Goal: Task Accomplishment & Management: Manage account settings

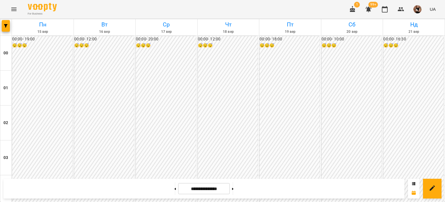
scroll to position [666, 0]
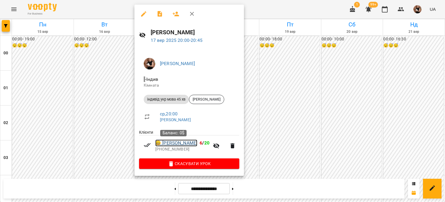
click at [177, 142] on link "😀 [PERSON_NAME]" at bounding box center [176, 142] width 42 height 7
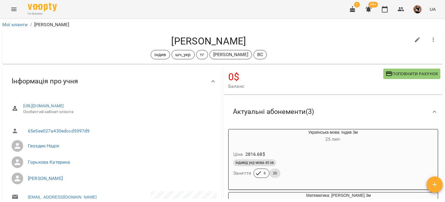
scroll to position [29, 0]
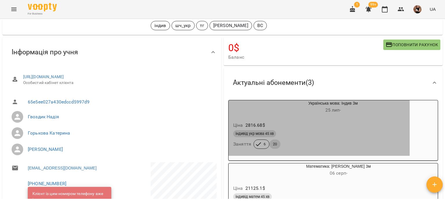
drag, startPoint x: 235, startPoint y: 142, endPoint x: 282, endPoint y: 146, distance: 46.2
click at [282, 146] on div "індивід укр мова 45 хв Заняття 6 20" at bounding box center [319, 139] width 174 height 21
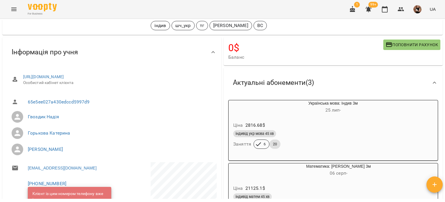
drag, startPoint x: 268, startPoint y: 144, endPoint x: 241, endPoint y: 143, distance: 27.0
click at [256, 144] on div "6 20" at bounding box center [267, 144] width 29 height 12
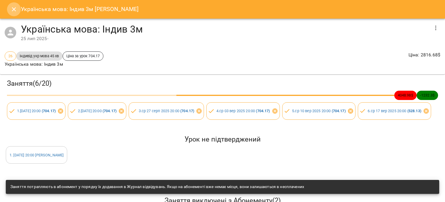
click at [16, 11] on icon "Close" at bounding box center [13, 9] width 7 height 7
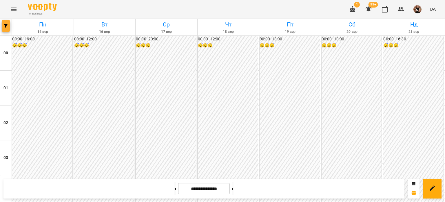
click at [8, 28] on button "button" at bounding box center [6, 26] width 8 height 12
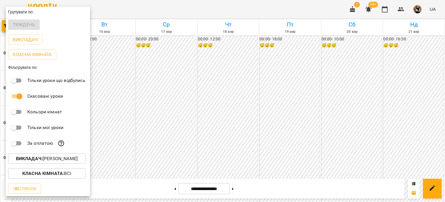
click at [271, 87] on div at bounding box center [222, 101] width 445 height 202
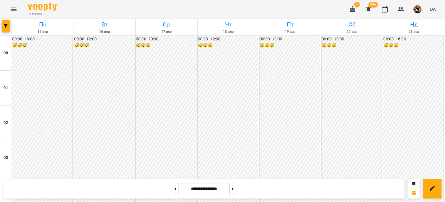
click at [1, 25] on div at bounding box center [6, 27] width 12 height 16
click at [4, 23] on button "button" at bounding box center [6, 26] width 8 height 12
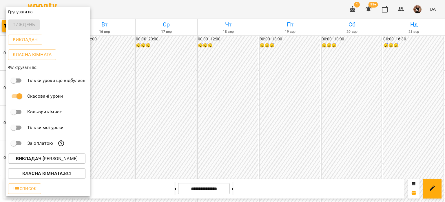
click at [50, 159] on p "Викладач : [PERSON_NAME]" at bounding box center [47, 158] width 62 height 7
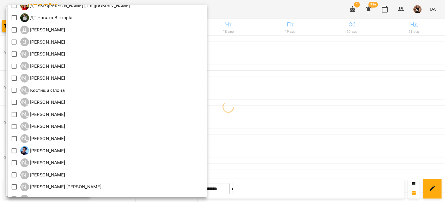
scroll to position [353, 0]
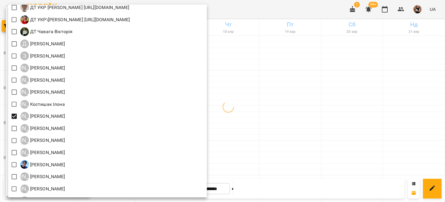
click at [310, 122] on div at bounding box center [222, 101] width 445 height 202
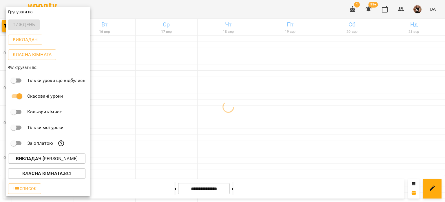
click at [310, 122] on div at bounding box center [222, 101] width 445 height 202
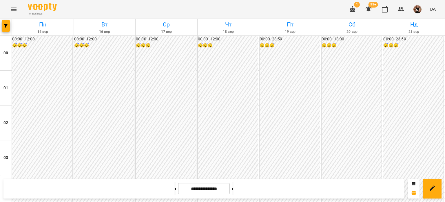
scroll to position [638, 0]
